Goal: Information Seeking & Learning: Learn about a topic

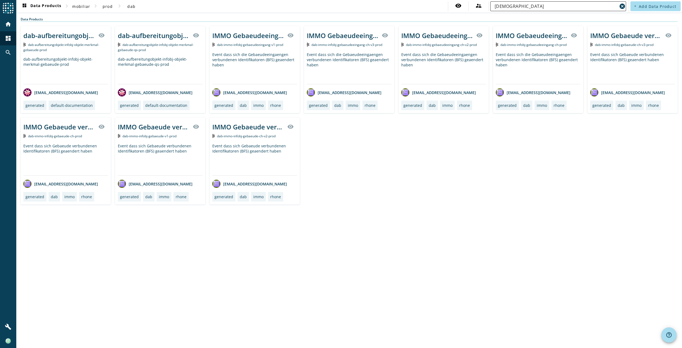
click at [537, 5] on input "[DEMOGRAPHIC_DATA]" at bounding box center [556, 6] width 123 height 7
click at [107, 5] on span "prod" at bounding box center [108, 6] width 10 height 5
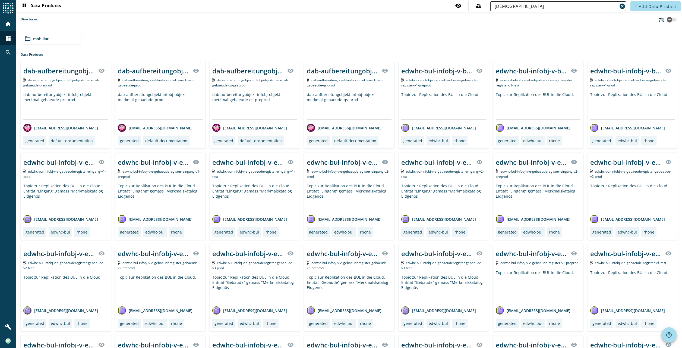
click at [519, 8] on input "[DEMOGRAPHIC_DATA]" at bounding box center [556, 6] width 123 height 7
click at [105, 41] on div "folder_open prod" at bounding box center [118, 38] width 59 height 11
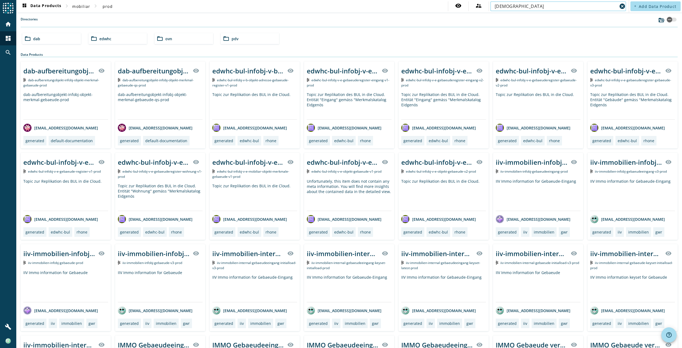
drag, startPoint x: 516, startPoint y: 6, endPoint x: 487, endPoint y: 7, distance: 29.1
click at [489, 7] on div "[DEMOGRAPHIC_DATA] cancel" at bounding box center [558, 6] width 139 height 10
click at [530, 7] on input "[DEMOGRAPHIC_DATA]" at bounding box center [556, 6] width 123 height 7
type input "g"
type input "wohnung"
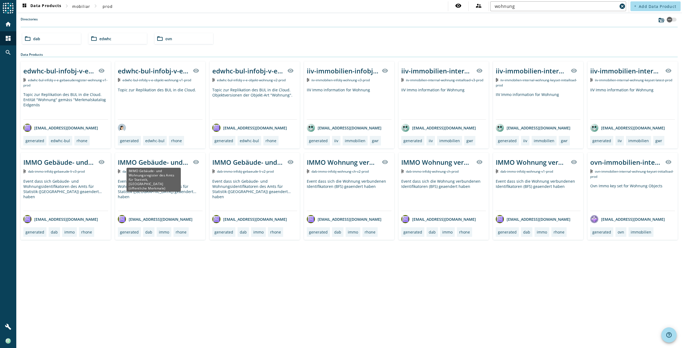
click at [160, 163] on div "IMMO Gebäude- und Wohnungsregister des Amts für Statistik, [GEOGRAPHIC_DATA] (ö…" at bounding box center [154, 162] width 72 height 9
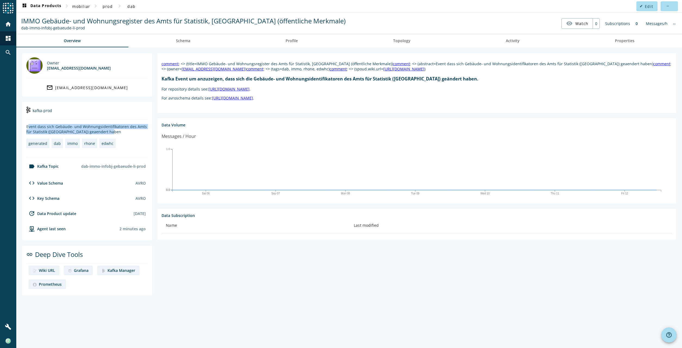
drag, startPoint x: 104, startPoint y: 130, endPoint x: 27, endPoint y: 125, distance: 77.6
click at [27, 125] on div "Event dass sich Gebäude- und Wohnungsidentifikatoren des Amts für Statistik ([G…" at bounding box center [87, 129] width 122 height 10
click at [55, 125] on div "Event dass sich Gebäude- und Wohnungsidentifikatoren des Amts für Statistik ([G…" at bounding box center [87, 129] width 122 height 10
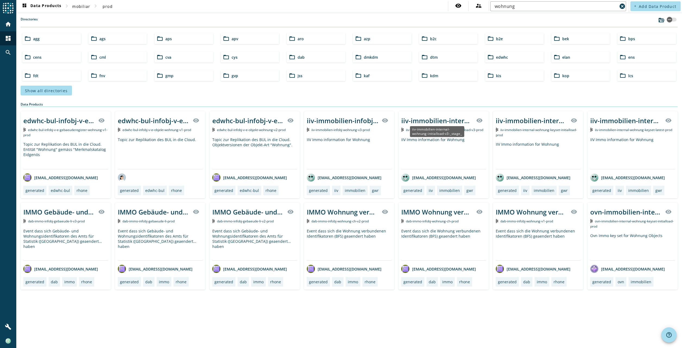
click at [443, 122] on div "iiv-immobilien-internal-wohnung-initialload-v3-_stage_" at bounding box center [437, 120] width 72 height 9
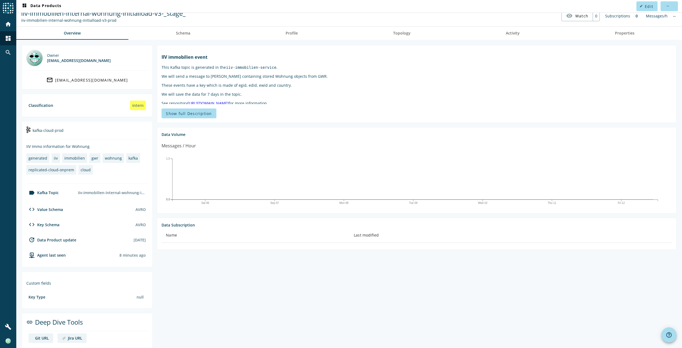
scroll to position [12, 0]
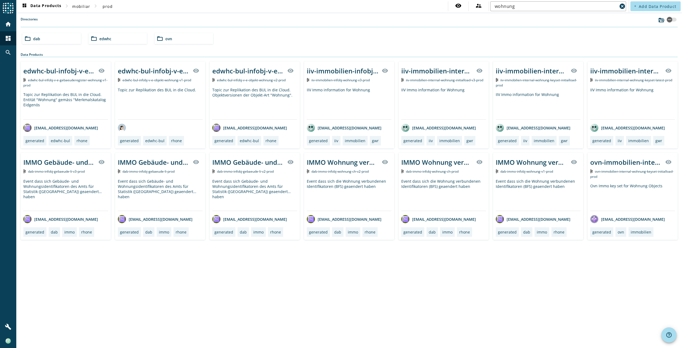
click at [564, 111] on div "IIV Immo information for Wohnung" at bounding box center [538, 105] width 85 height 27
